Goal: Task Accomplishment & Management: Manage account settings

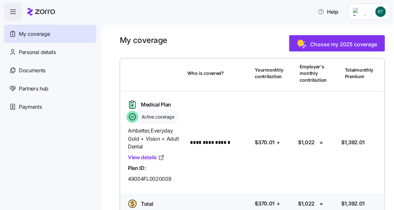
click at [385, 10] on html "**********" at bounding box center [197, 103] width 394 height 206
click at [365, 41] on div "Log out" at bounding box center [363, 39] width 25 height 7
